Goal: Task Accomplishment & Management: Manage account settings

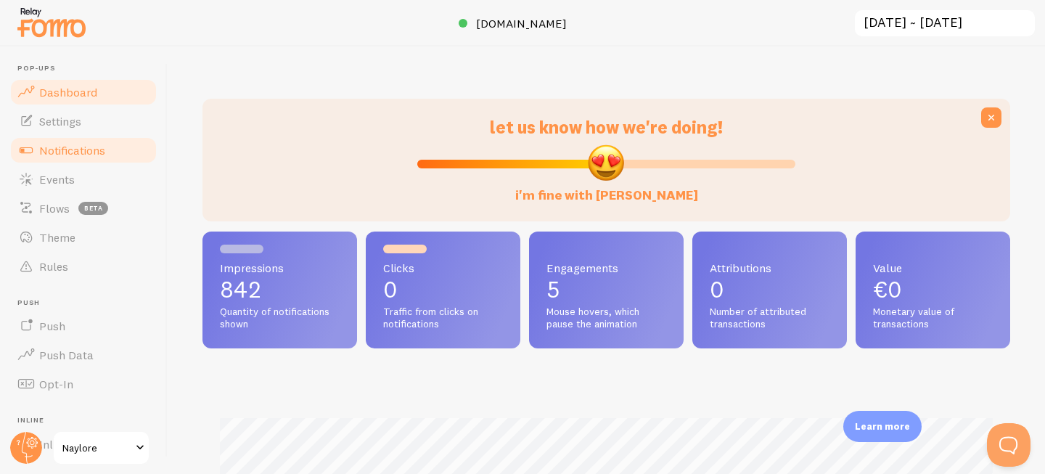
click at [84, 157] on link "Notifications" at bounding box center [83, 150] width 149 height 29
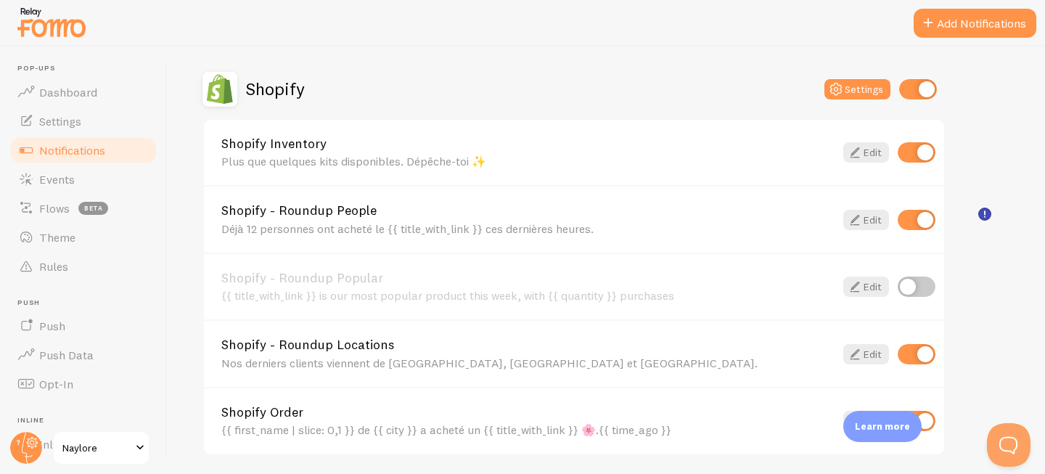
scroll to position [460, 0]
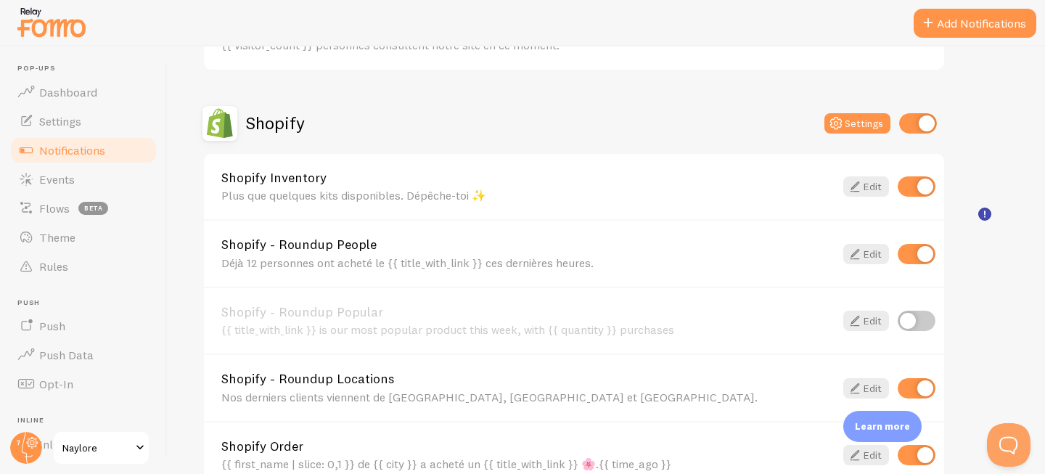
click at [398, 260] on div "Déjà 12 personnes ont acheté le {{ title_with_link }} ces dernières heures." at bounding box center [527, 262] width 613 height 13
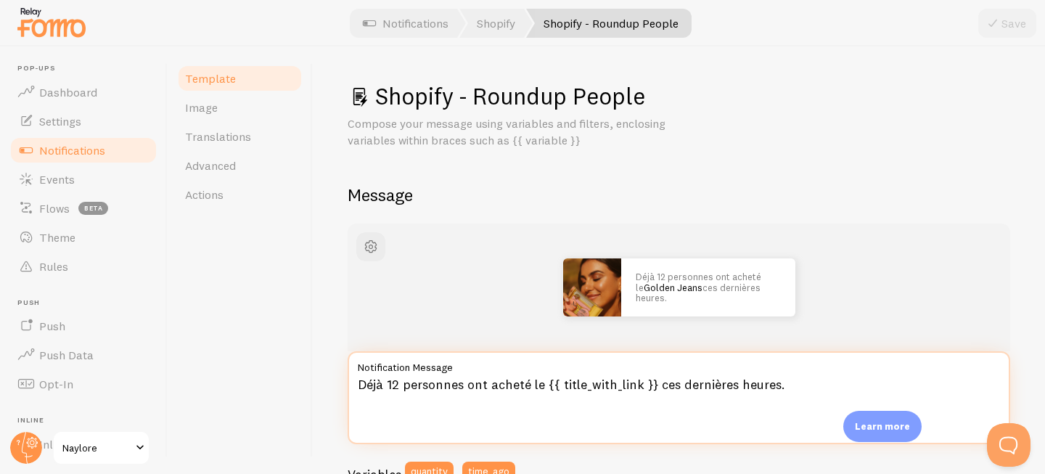
click at [393, 386] on textarea "Déjà 12 personnes ont acheté le {{ title_with_link }} ces dernières heures." at bounding box center [679, 397] width 663 height 93
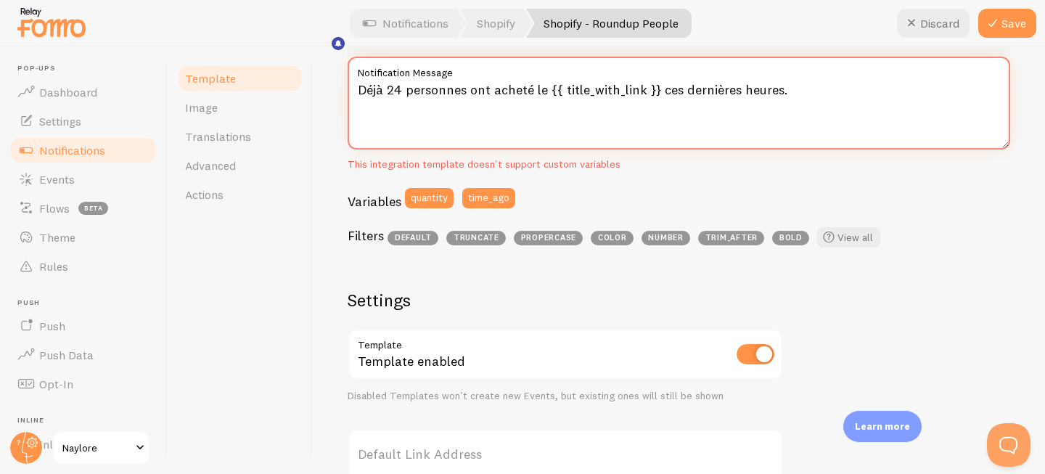
scroll to position [631, 0]
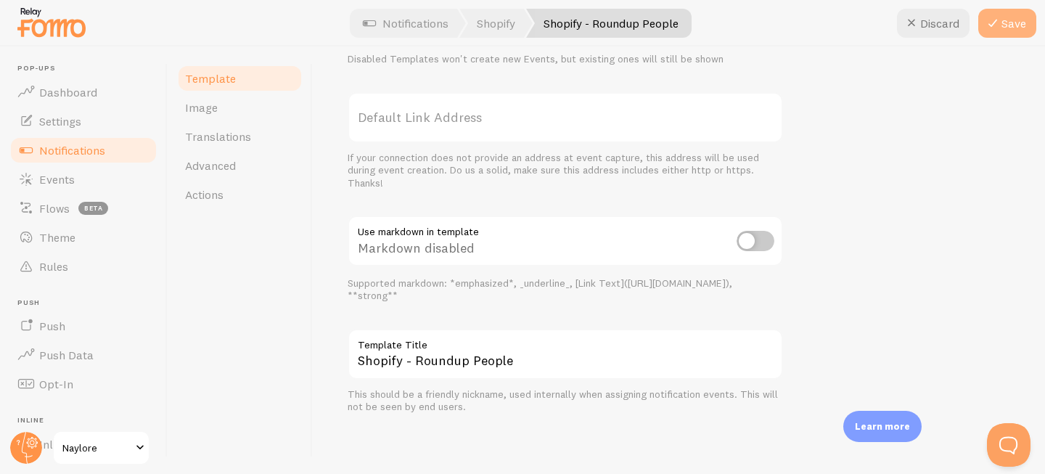
type textarea "Déjà 24 personnes ont acheté le {{ title_with_link }} ces dernières heures."
click at [1008, 20] on button "Save" at bounding box center [1007, 23] width 58 height 29
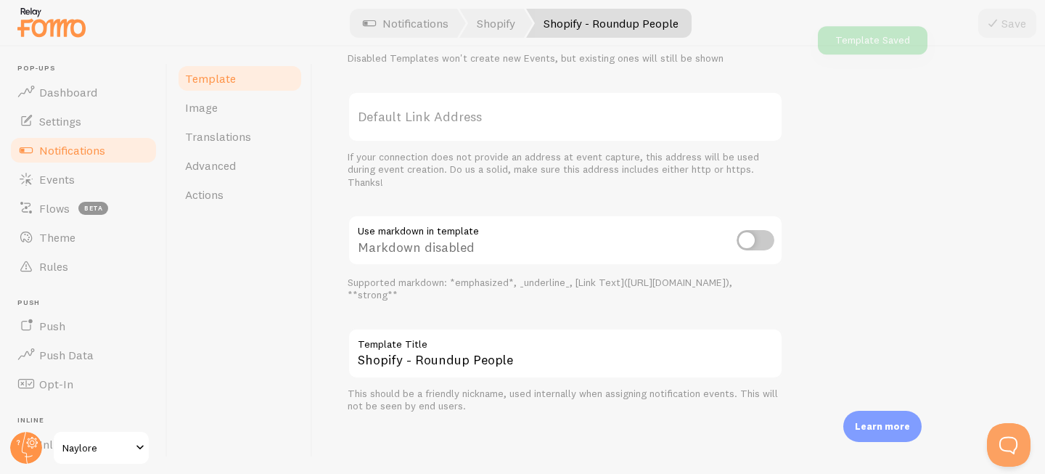
scroll to position [597, 0]
click at [88, 152] on span "Notifications" at bounding box center [72, 150] width 66 height 15
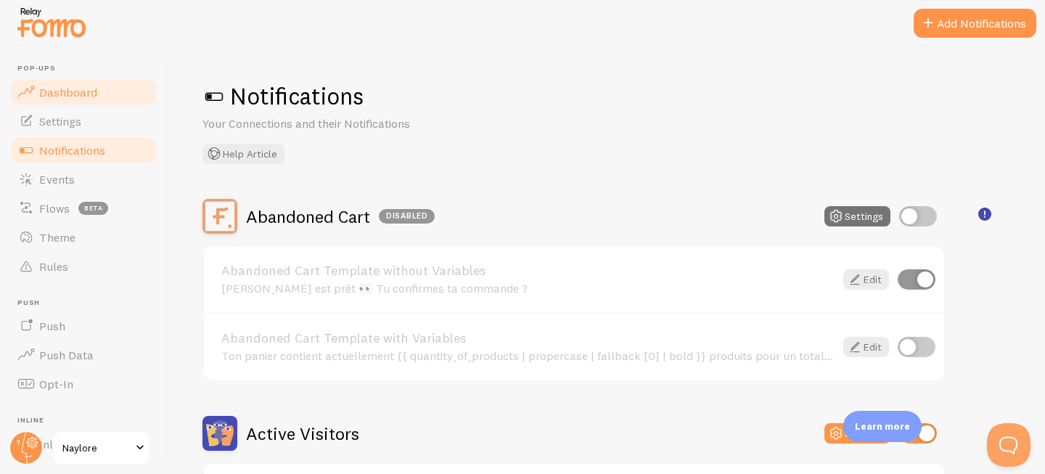
click at [70, 92] on span "Dashboard" at bounding box center [68, 92] width 58 height 15
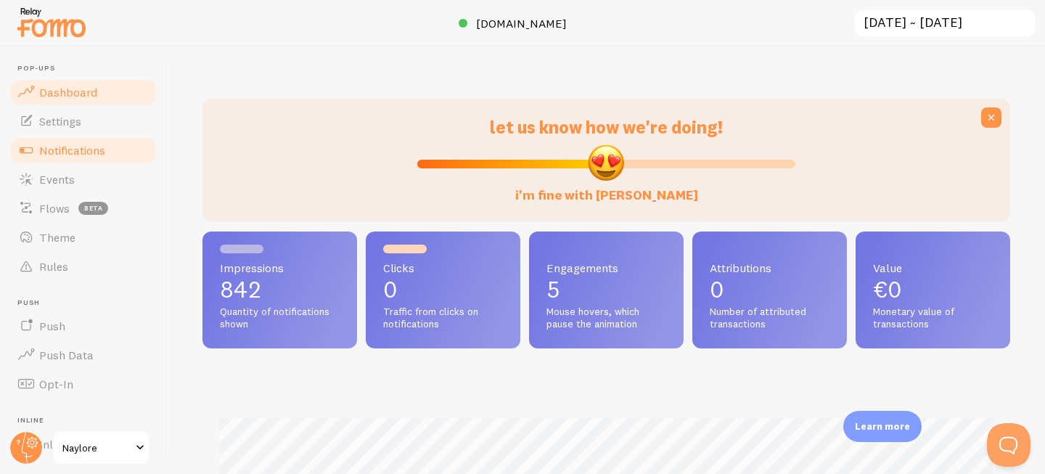
click at [68, 146] on span "Notifications" at bounding box center [72, 150] width 66 height 15
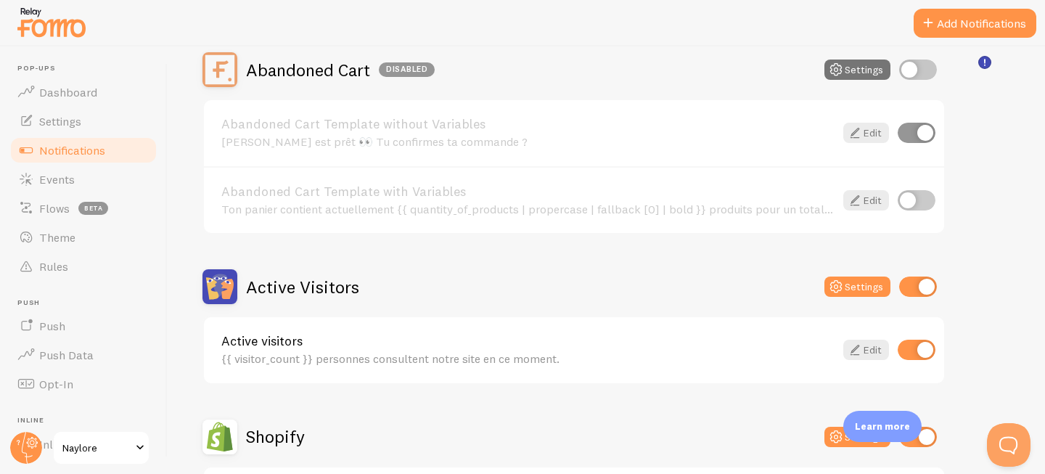
scroll to position [136, 0]
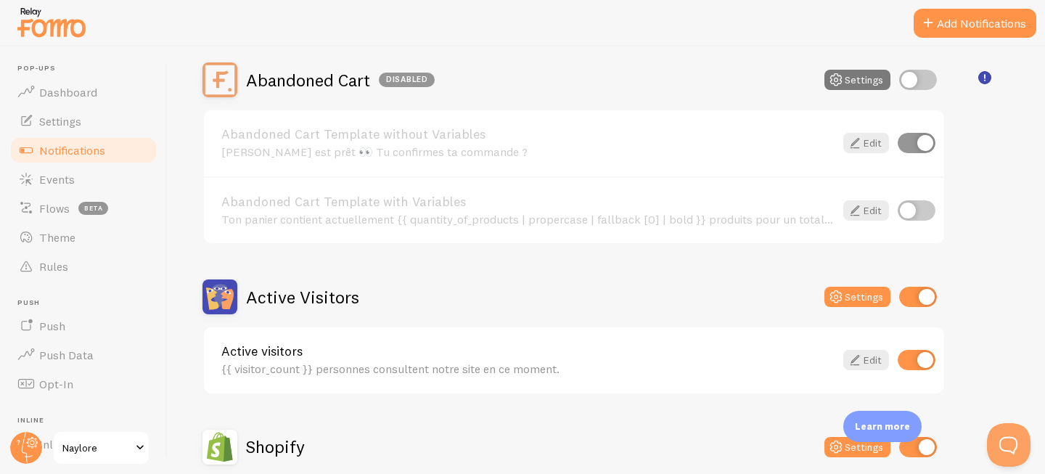
click at [865, 74] on button "Settings" at bounding box center [857, 80] width 66 height 20
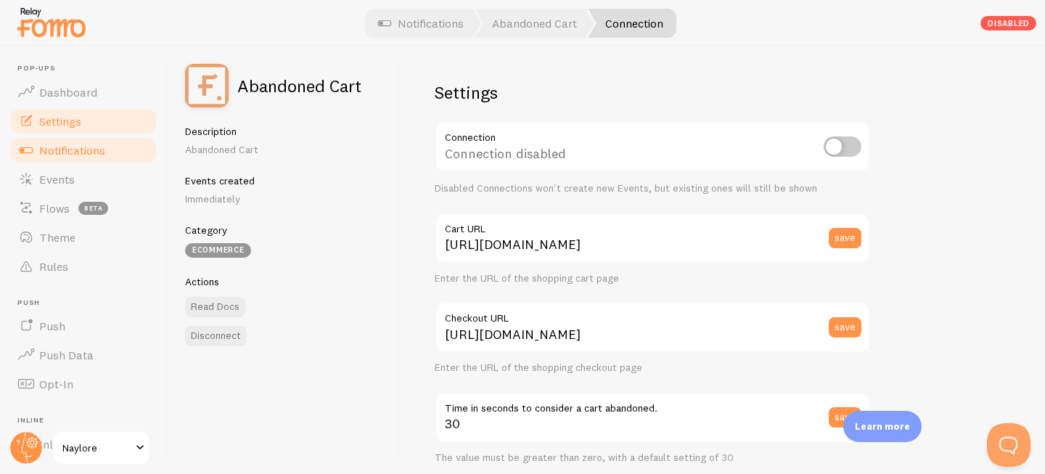
click at [69, 121] on span "Settings" at bounding box center [60, 121] width 42 height 15
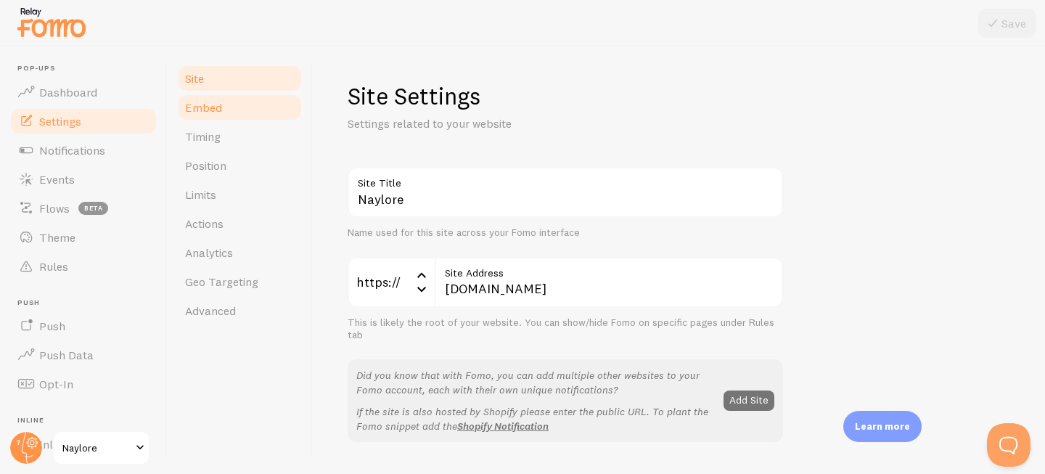
click at [253, 107] on link "Embed" at bounding box center [239, 107] width 127 height 29
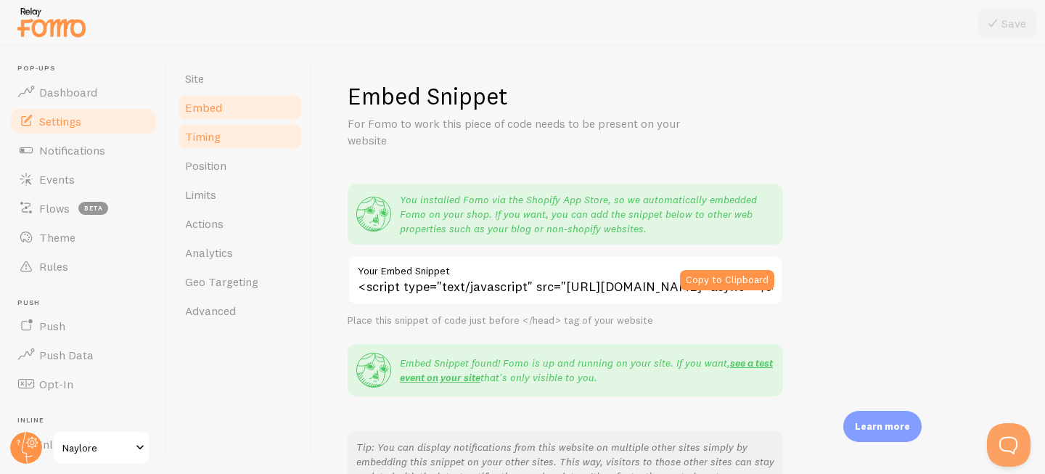
click at [242, 136] on link "Timing" at bounding box center [239, 136] width 127 height 29
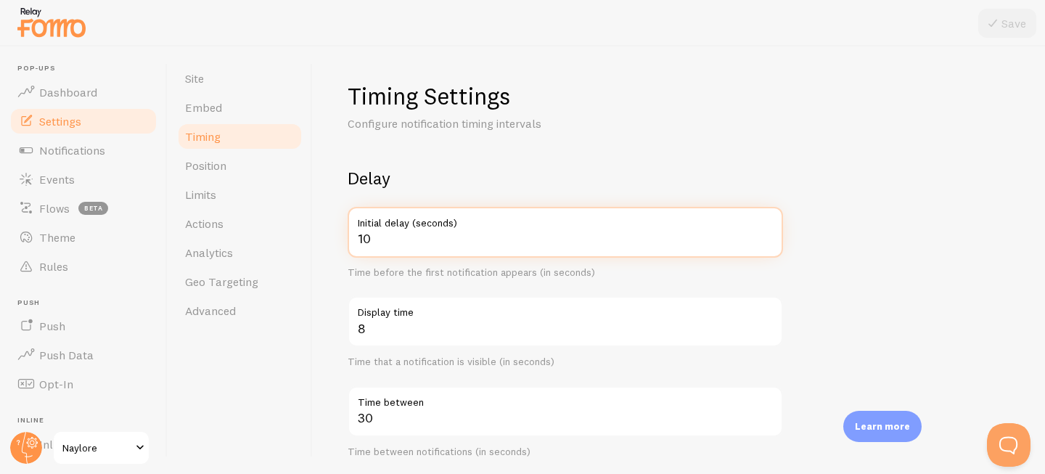
click at [376, 246] on input "10" at bounding box center [565, 232] width 435 height 51
click at [364, 237] on input "10" at bounding box center [565, 232] width 435 height 51
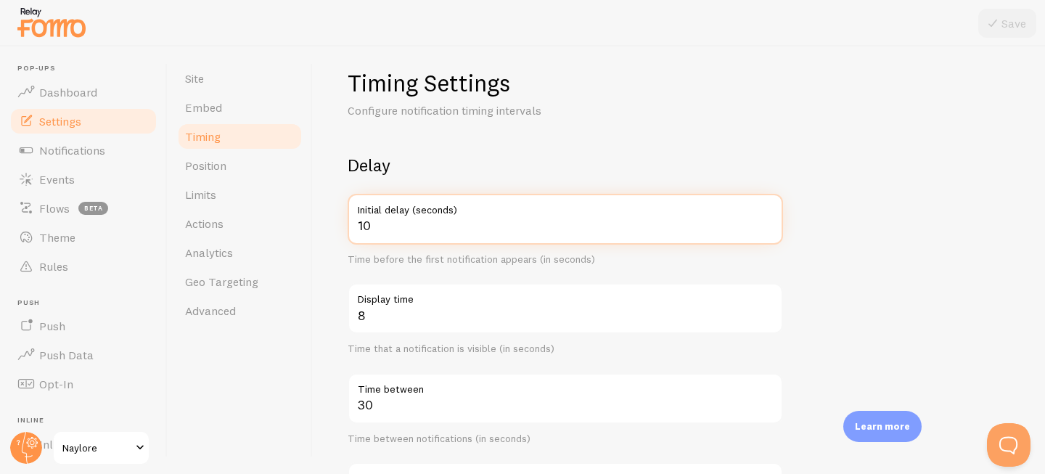
scroll to position [16, 0]
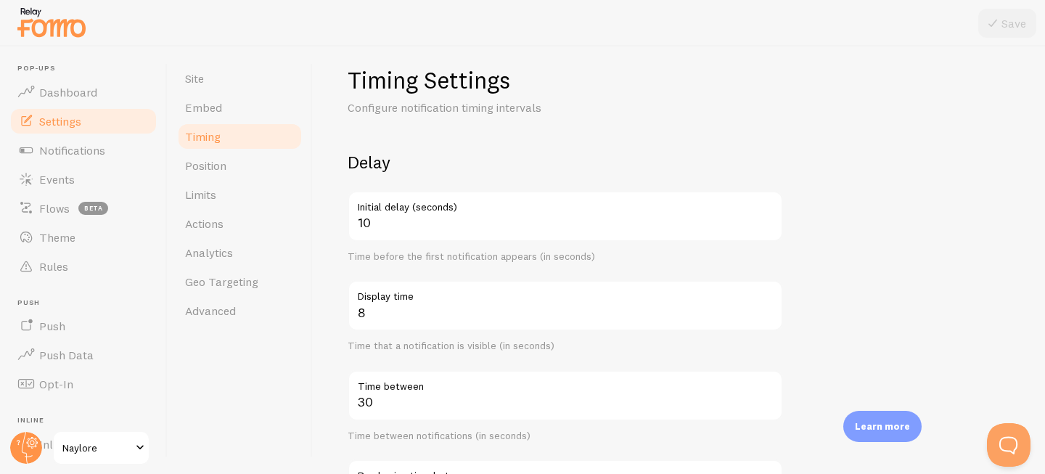
click at [741, 65] on h1 "Timing Settings" at bounding box center [565, 80] width 435 height 30
click at [86, 94] on span "Dashboard" at bounding box center [68, 92] width 58 height 15
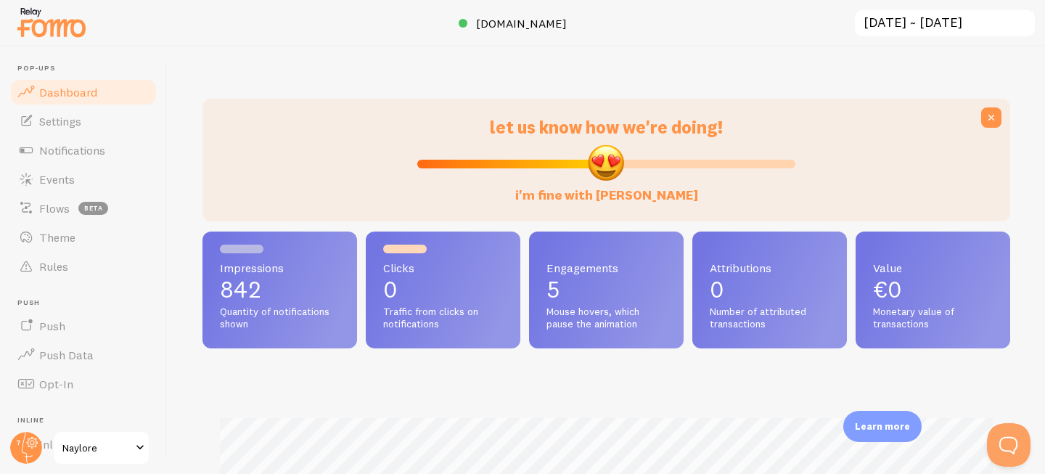
scroll to position [381, 808]
click at [80, 155] on span "Notifications" at bounding box center [72, 150] width 66 height 15
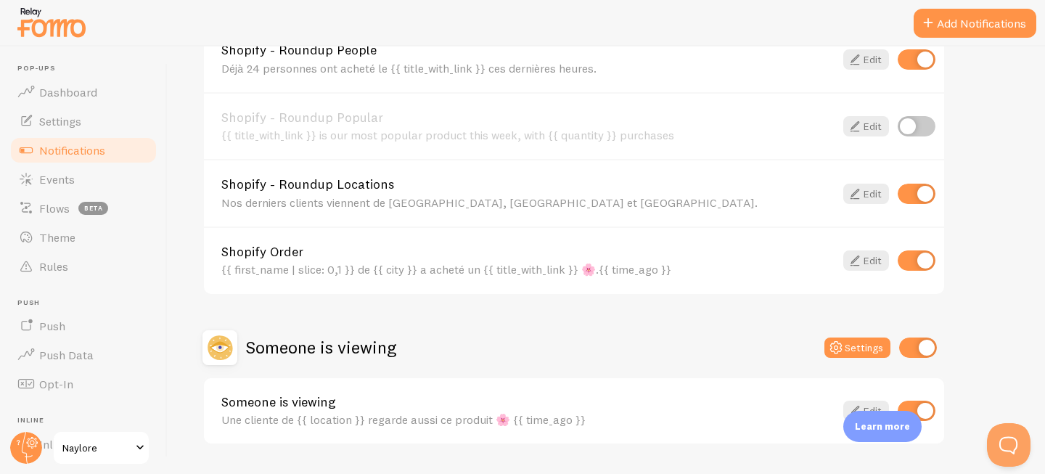
scroll to position [661, 0]
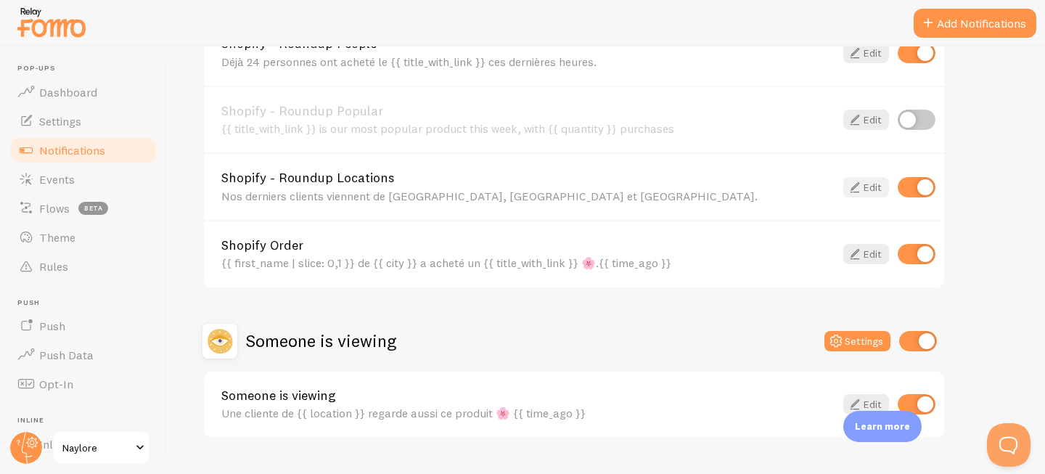
click at [868, 192] on link "Edit" at bounding box center [866, 187] width 46 height 20
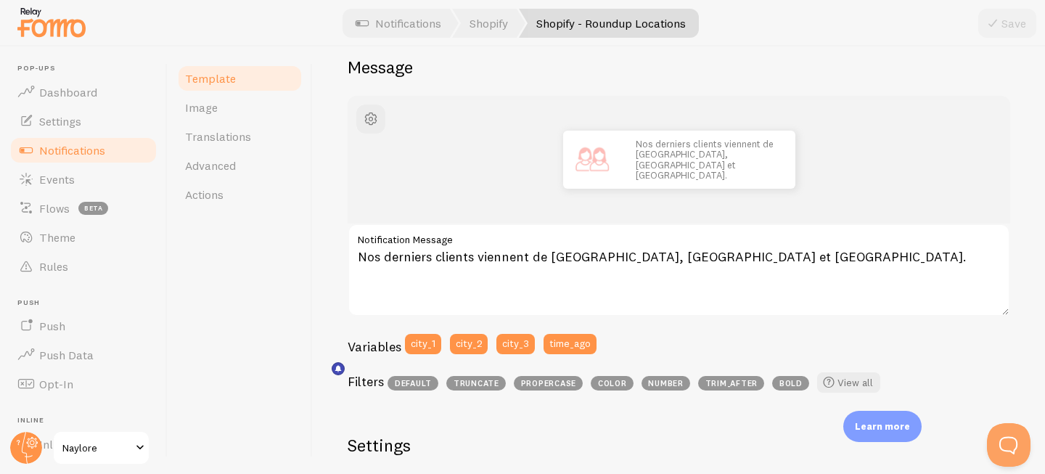
scroll to position [142, 0]
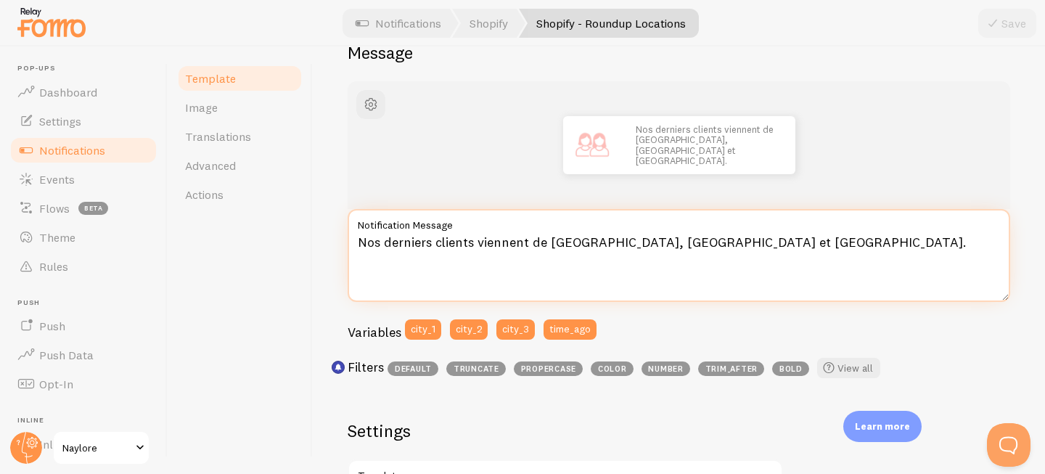
click at [565, 243] on textarea "Nos derniers clients viennent de [GEOGRAPHIC_DATA], [GEOGRAPHIC_DATA] et [GEOGR…" at bounding box center [679, 255] width 663 height 93
click at [650, 244] on textarea "Nos derniers clients viennent de [GEOGRAPHIC_DATA], [GEOGRAPHIC_DATA] et [GEOGR…" at bounding box center [679, 255] width 663 height 93
click at [555, 245] on textarea "Nos derniers clients viennent de [GEOGRAPHIC_DATA], [GEOGRAPHIC_DATA] et [GEOGR…" at bounding box center [679, 255] width 663 height 93
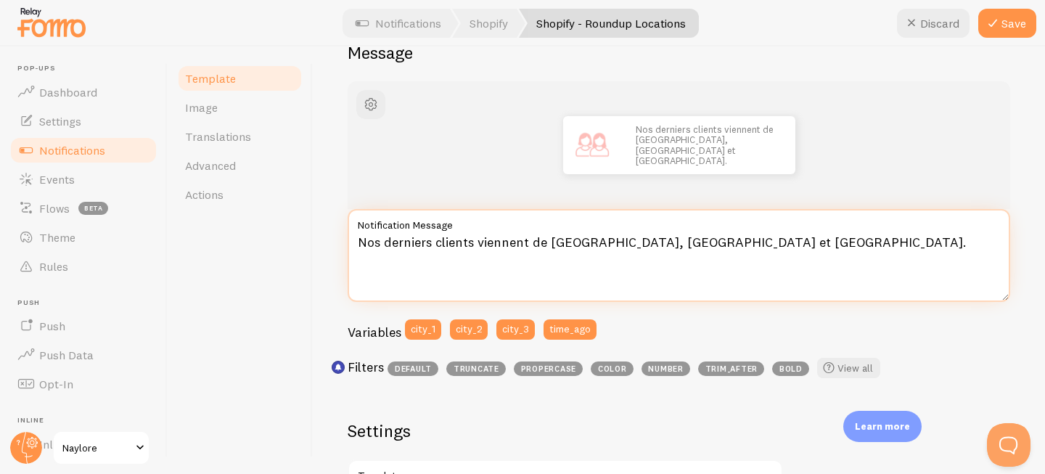
click at [555, 245] on textarea "Nos derniers clients viennent de [GEOGRAPHIC_DATA], [GEOGRAPHIC_DATA] et [GEOGR…" at bounding box center [679, 255] width 663 height 93
click at [591, 245] on textarea "Nos derniers clients viennent de [GEOGRAPHIC_DATA], [GEOGRAPHIC_DATA] et [GEOGR…" at bounding box center [679, 255] width 663 height 93
click at [560, 243] on textarea "Nos derniers clients viennent de [GEOGRAPHIC_DATA], [GEOGRAPHIC_DATA] et [GEOGR…" at bounding box center [679, 255] width 663 height 93
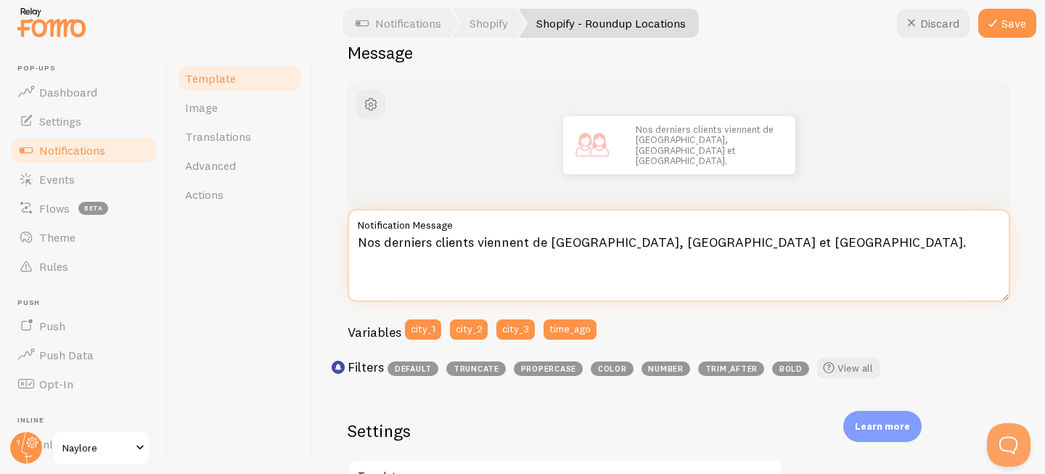
click at [817, 253] on textarea "Nos derniers clients viennent de [GEOGRAPHIC_DATA], [GEOGRAPHIC_DATA] et [GEOGR…" at bounding box center [679, 255] width 663 height 93
type textarea "Nos derniers clients viennent de [GEOGRAPHIC_DATA], [GEOGRAPHIC_DATA] et [GEOGR…"
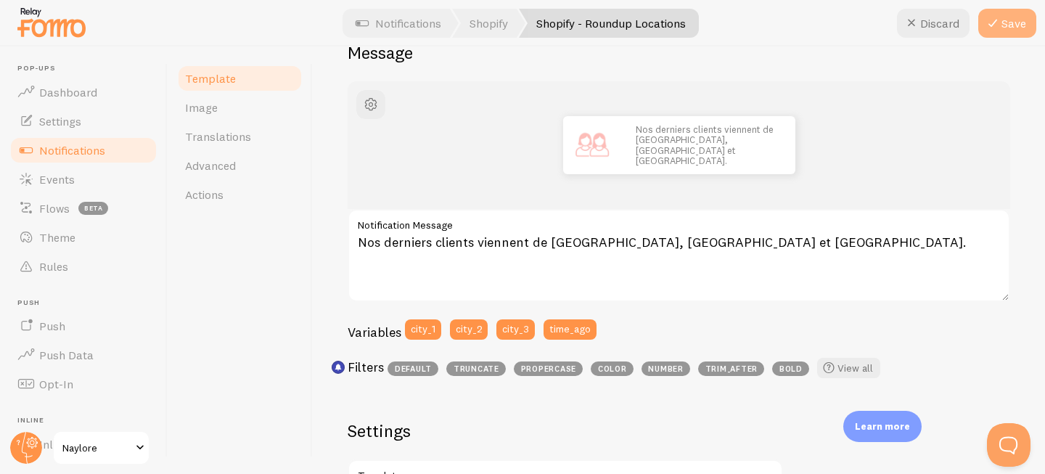
click at [998, 28] on icon at bounding box center [992, 23] width 17 height 17
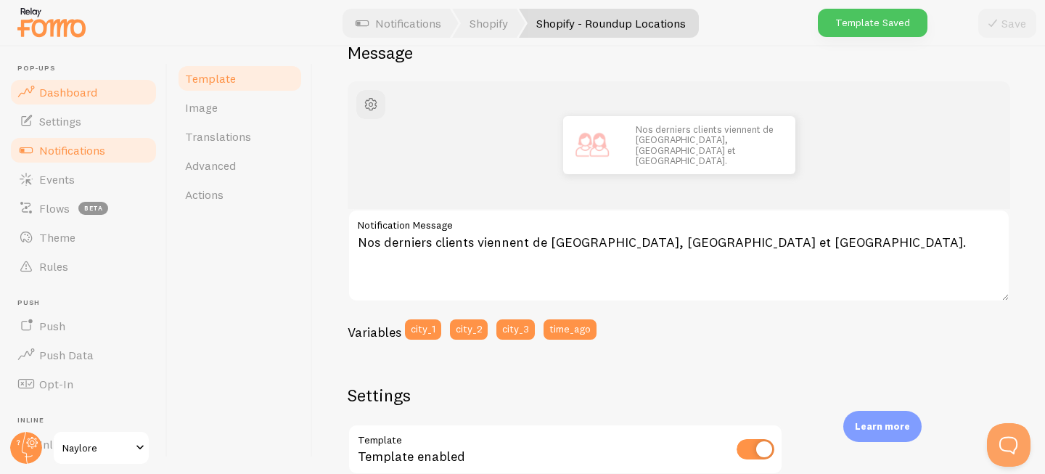
click at [89, 88] on span "Dashboard" at bounding box center [68, 92] width 58 height 15
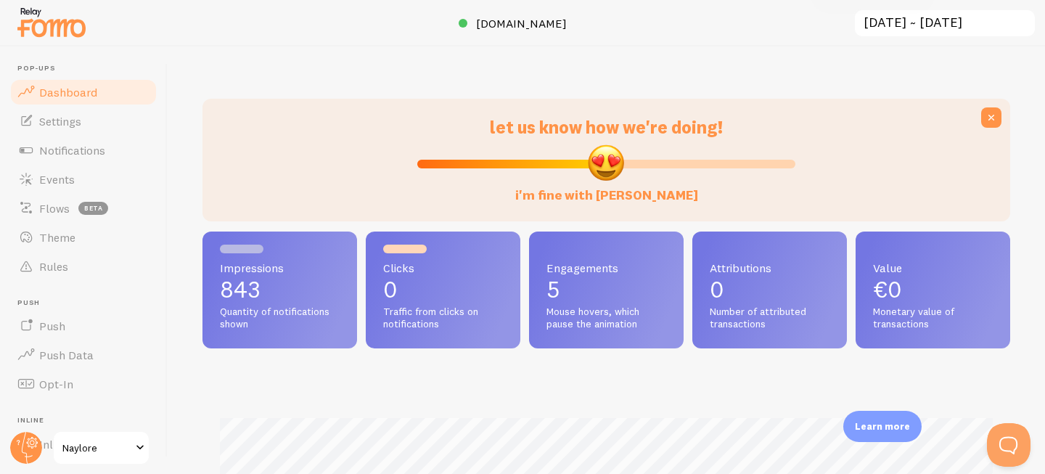
scroll to position [381, 808]
click at [95, 147] on span "Notifications" at bounding box center [72, 150] width 66 height 15
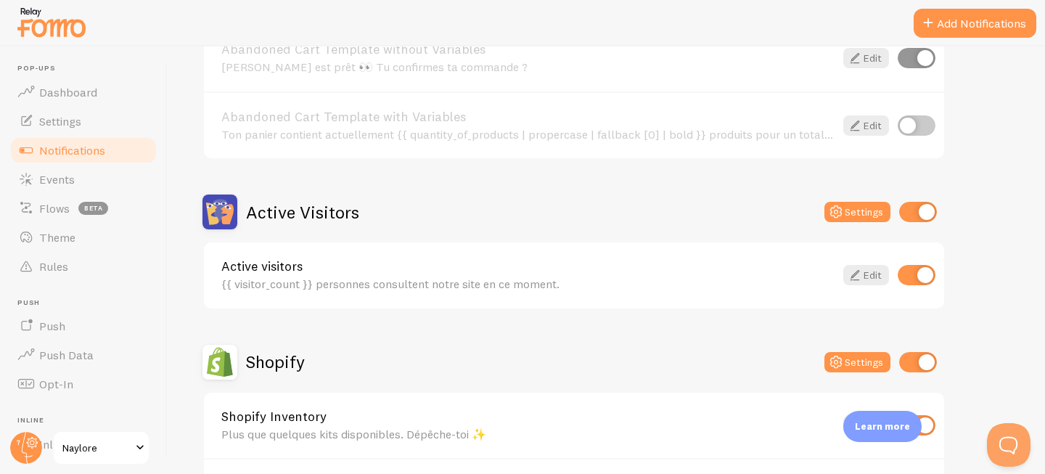
scroll to position [221, 0]
click at [89, 120] on link "Settings" at bounding box center [83, 121] width 149 height 29
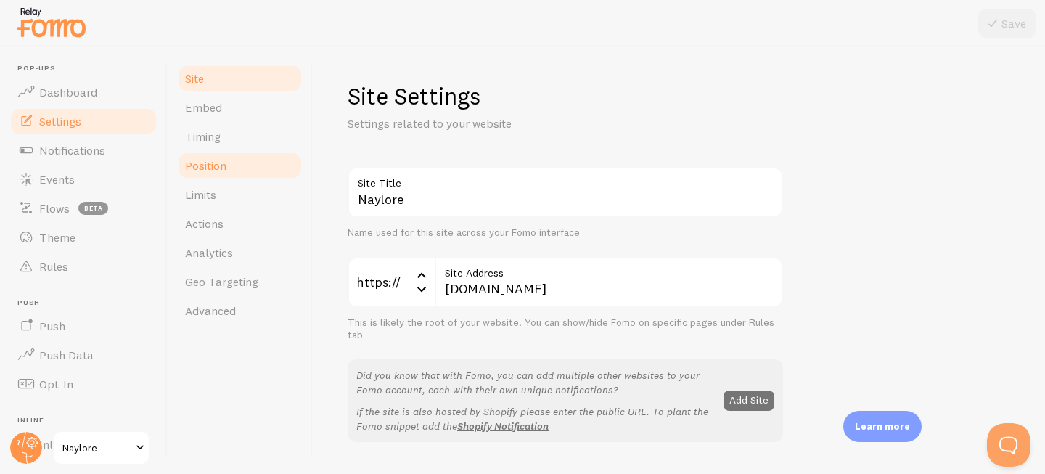
click at [229, 158] on link "Position" at bounding box center [239, 165] width 127 height 29
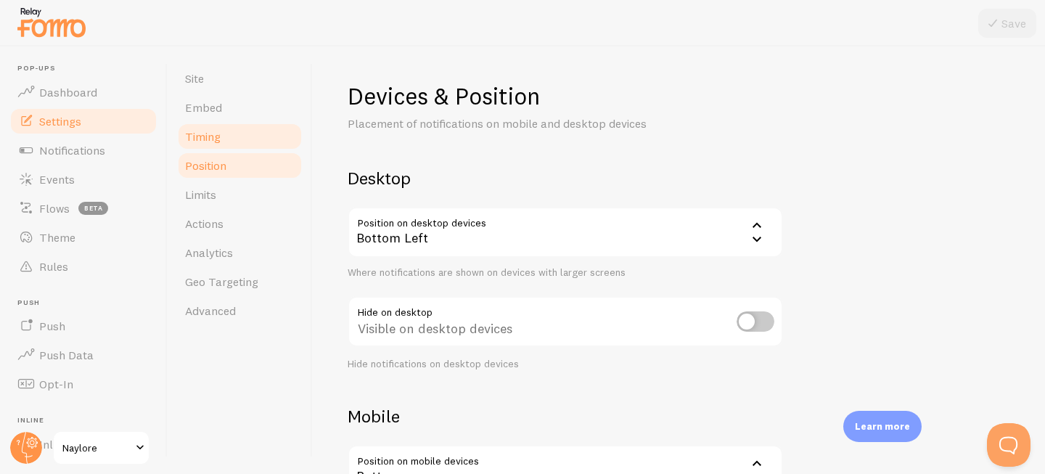
click at [230, 136] on link "Timing" at bounding box center [239, 136] width 127 height 29
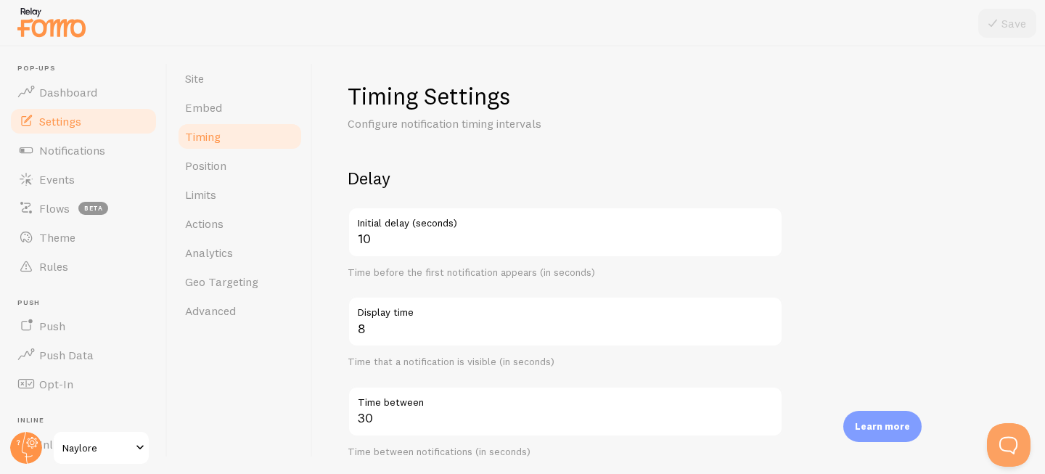
scroll to position [114, 0]
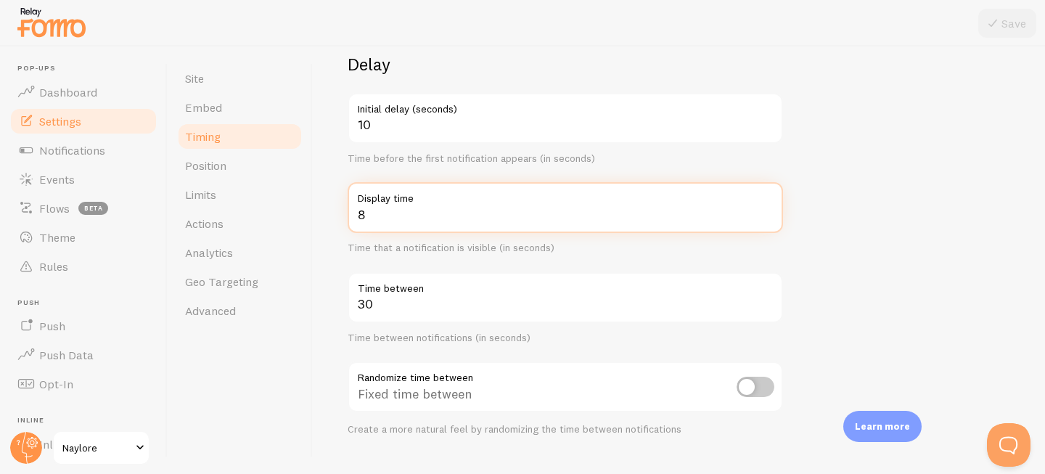
click at [364, 211] on input "8" at bounding box center [565, 207] width 435 height 51
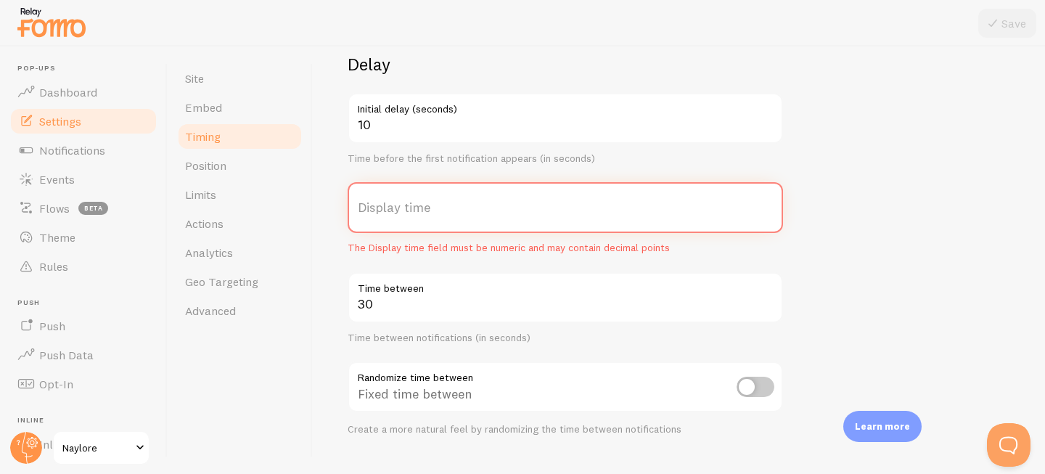
type input "5"
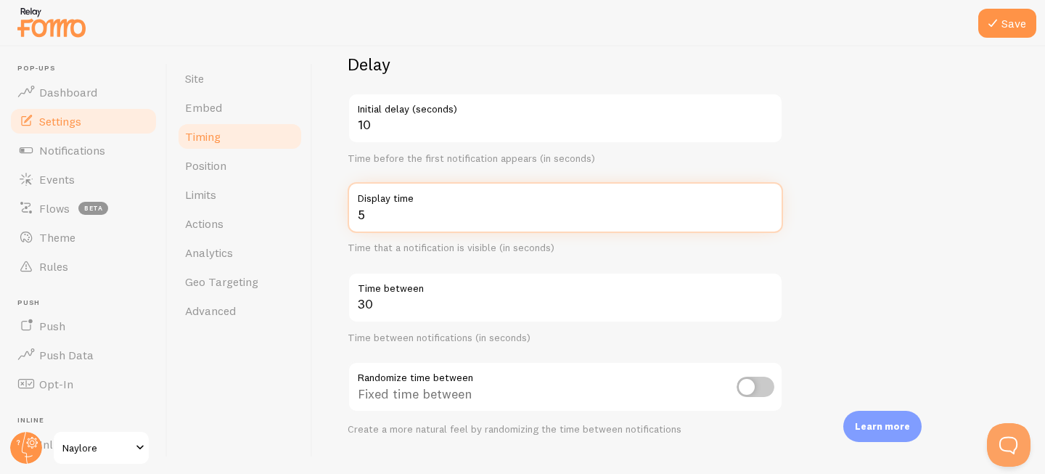
scroll to position [174, 0]
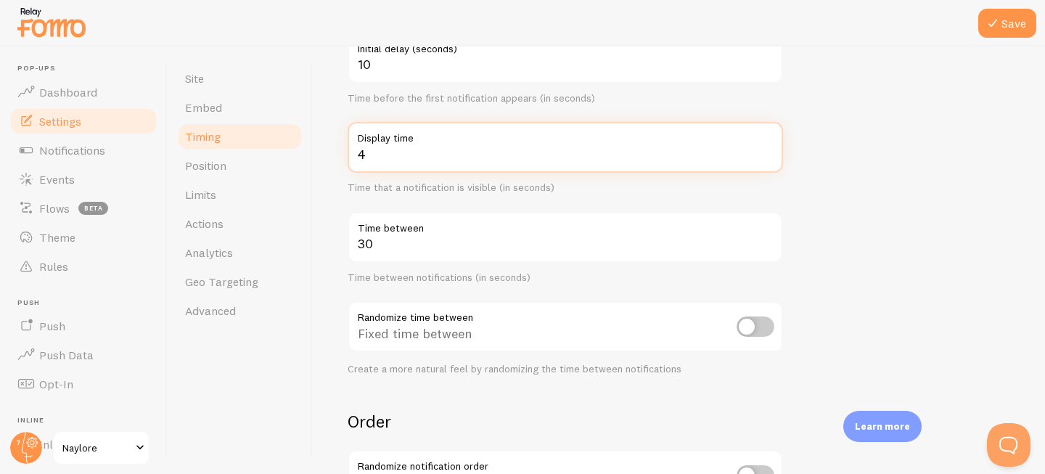
type input "4"
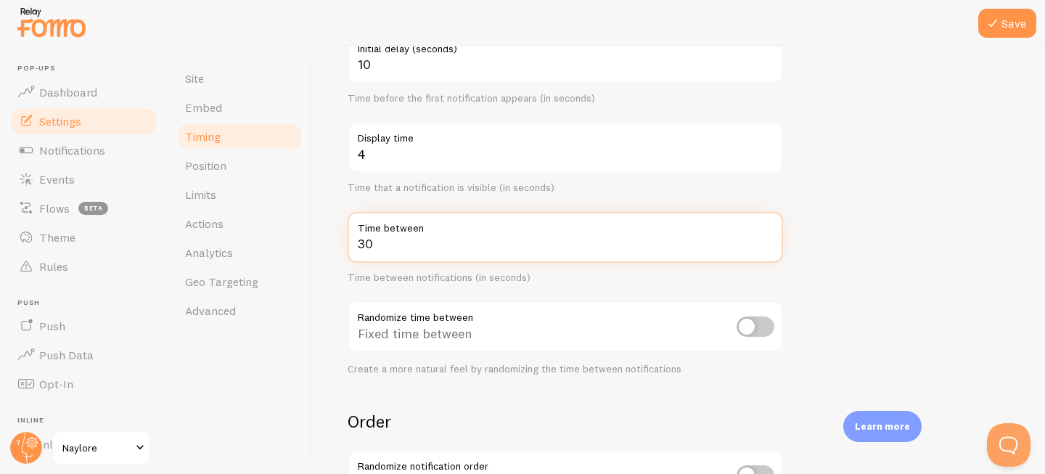
click at [461, 242] on input "30" at bounding box center [565, 237] width 435 height 51
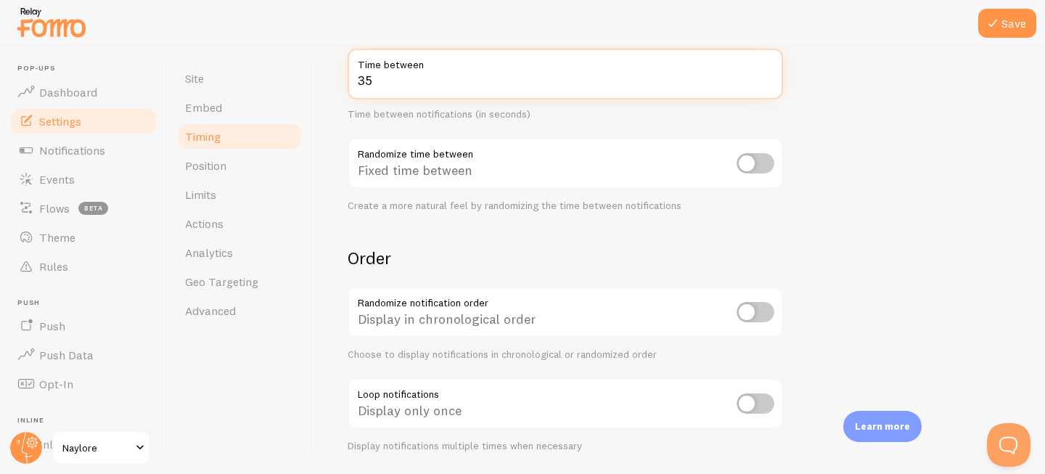
scroll to position [353, 0]
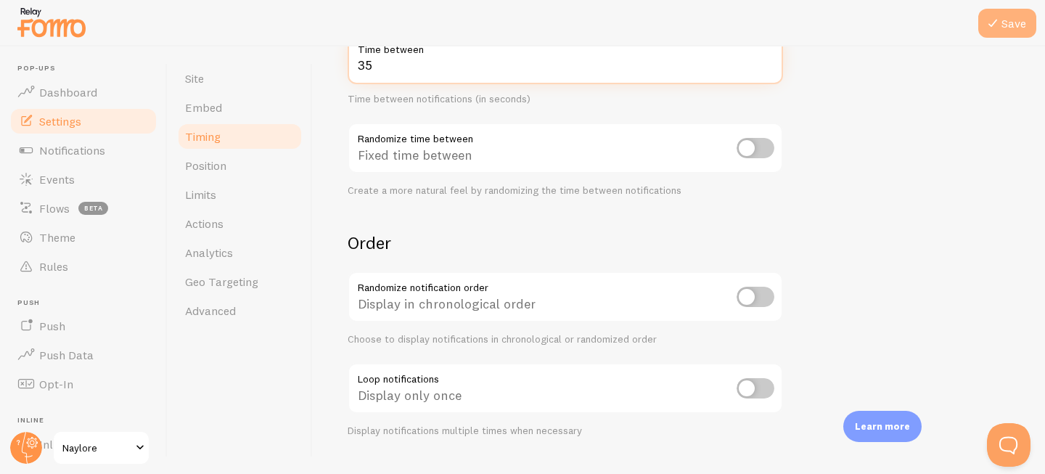
type input "35"
click at [1015, 30] on button "Save" at bounding box center [1007, 23] width 58 height 29
